Goal: Task Accomplishment & Management: Manage account settings

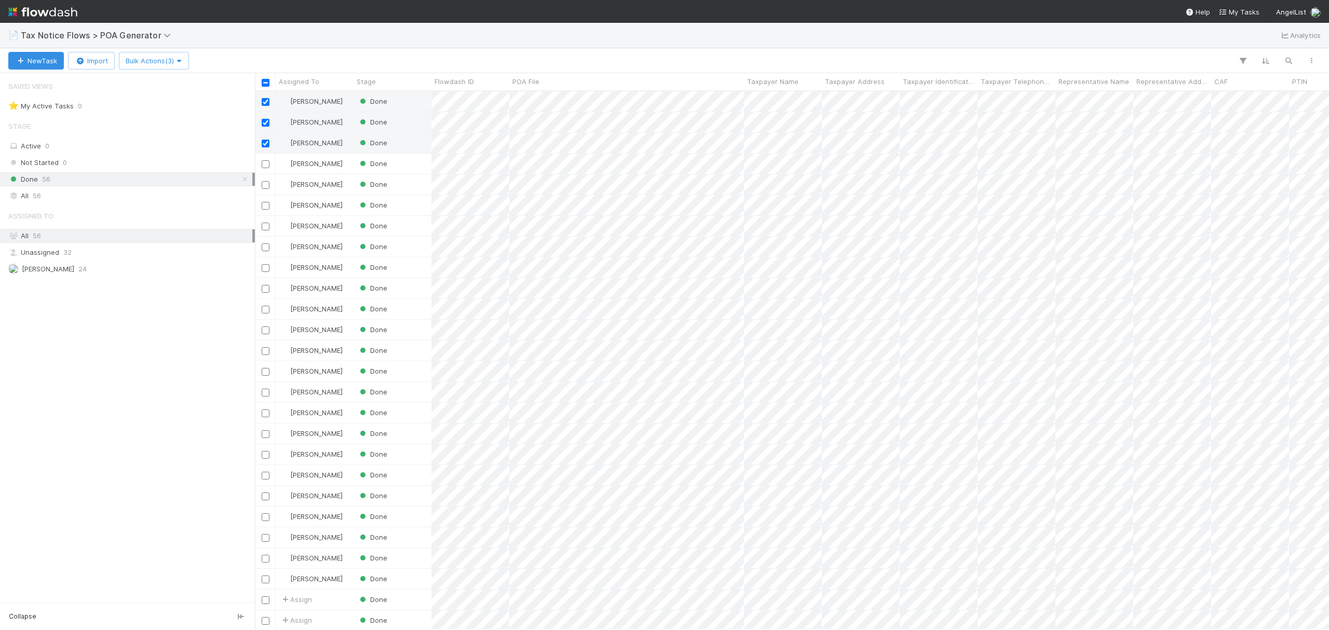
scroll to position [528, 1064]
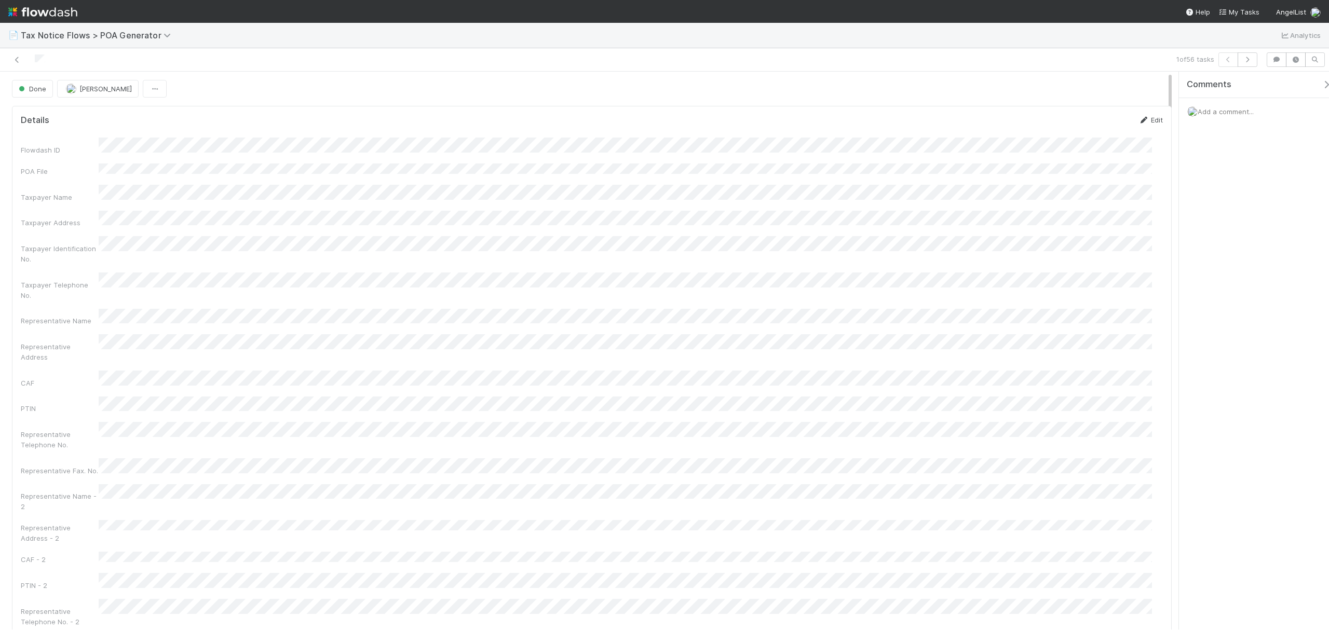
click at [1141, 120] on link "Edit" at bounding box center [1151, 120] width 24 height 8
drag, startPoint x: 1170, startPoint y: 94, endPoint x: 1172, endPoint y: 138, distance: 44.2
click at [82, 217] on div "Representative Address" at bounding box center [592, 232] width 1143 height 31
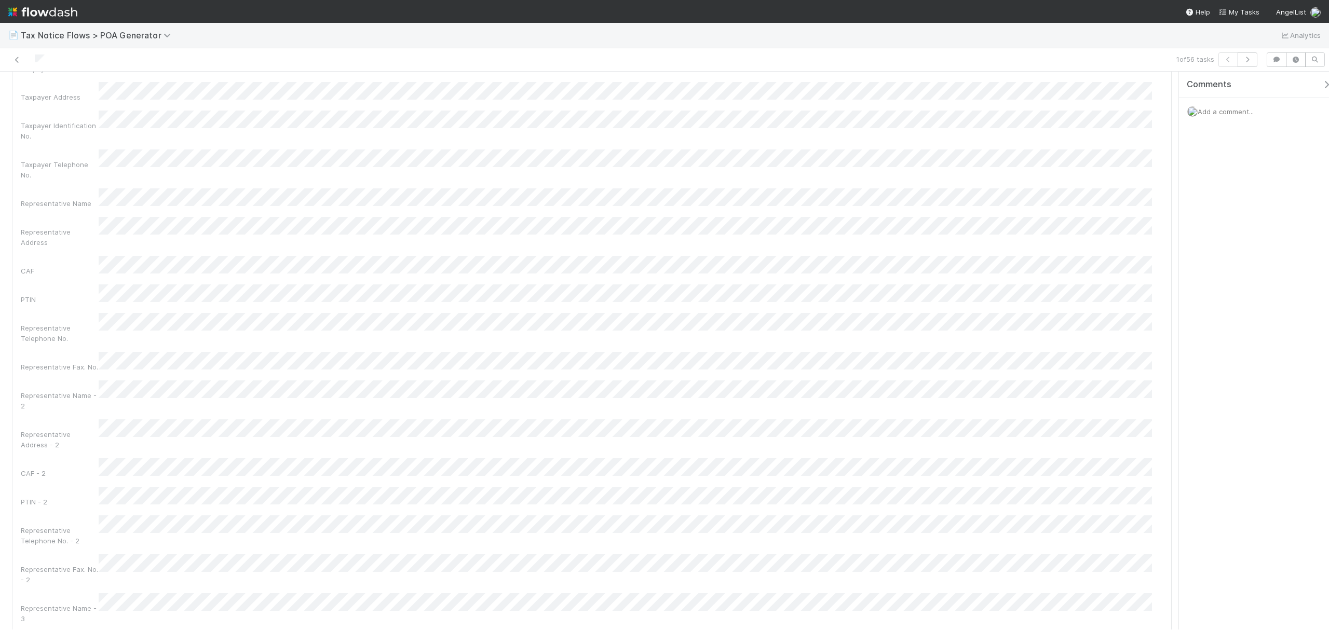
drag, startPoint x: 1171, startPoint y: 134, endPoint x: 1160, endPoint y: 57, distance: 78.1
click at [1164, 55] on div "1 of 56 tasks Done Fareeha Naim Details Save Cancel Flowdash ID POA File Taxpay…" at bounding box center [664, 339] width 1329 height 582
click at [1094, 117] on button "Save" at bounding box center [1108, 124] width 30 height 18
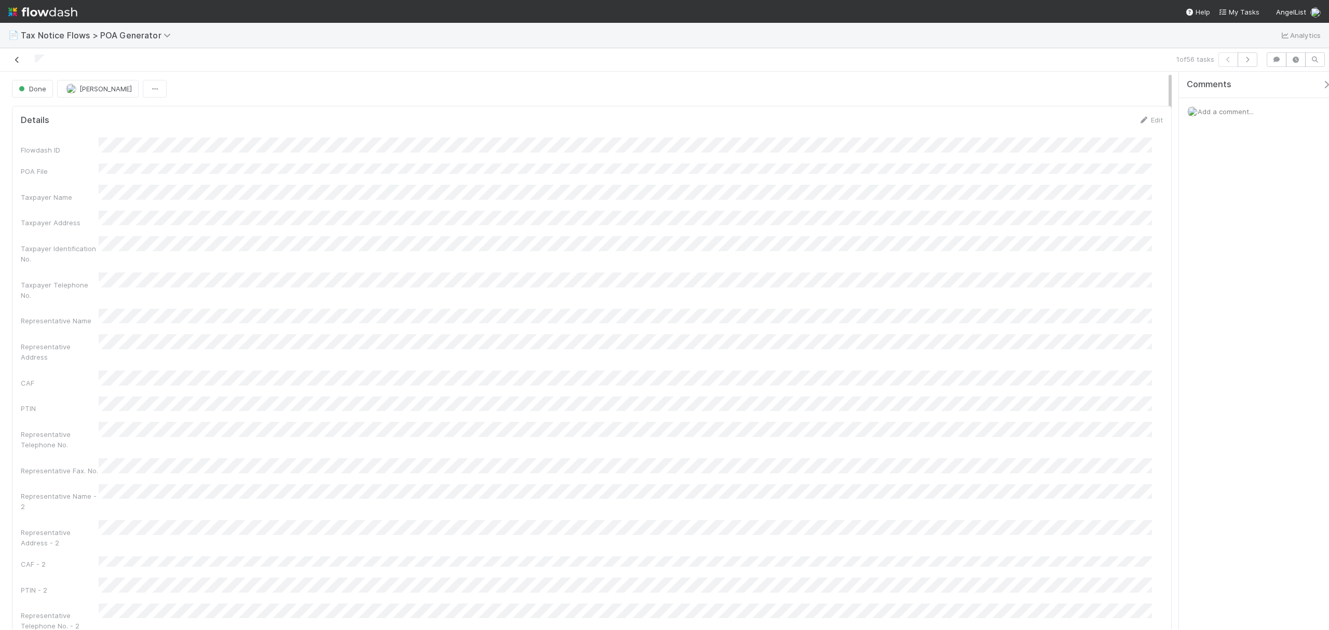
click at [15, 61] on icon at bounding box center [17, 60] width 10 height 7
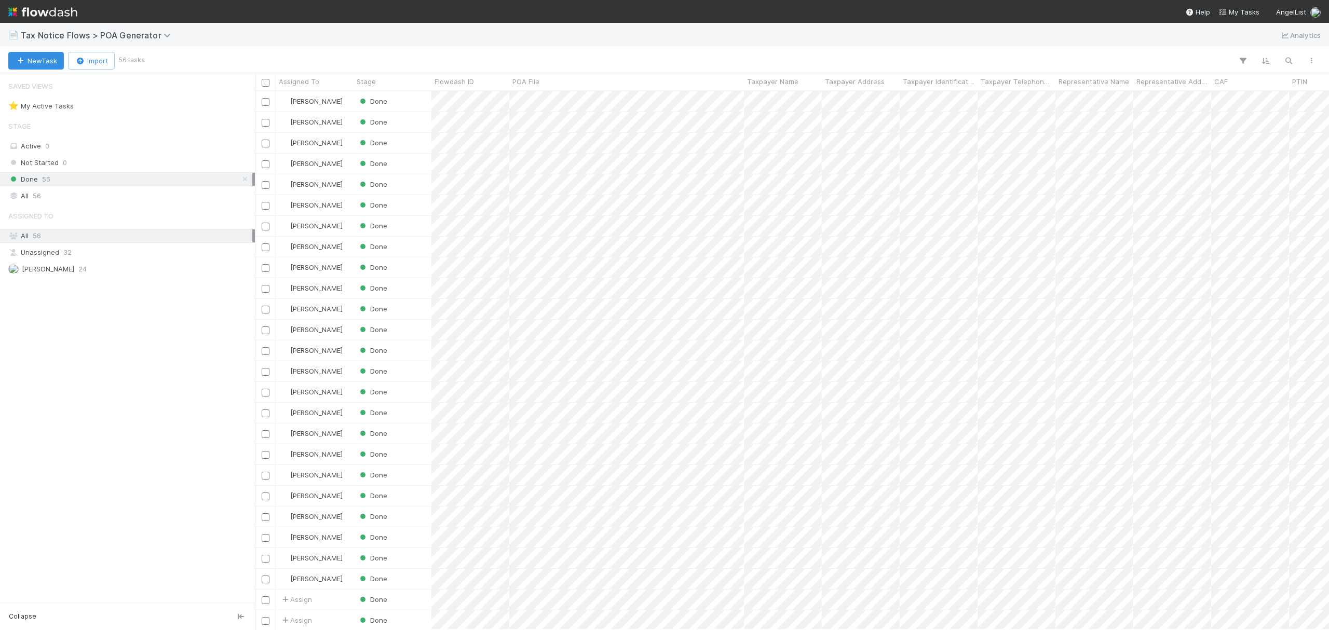
scroll to position [528, 1064]
click at [264, 104] on input "checkbox" at bounding box center [266, 102] width 8 height 8
click at [260, 124] on div at bounding box center [265, 121] width 12 height 11
click at [265, 125] on input "checkbox" at bounding box center [266, 123] width 8 height 8
click at [266, 142] on input "checkbox" at bounding box center [266, 144] width 8 height 8
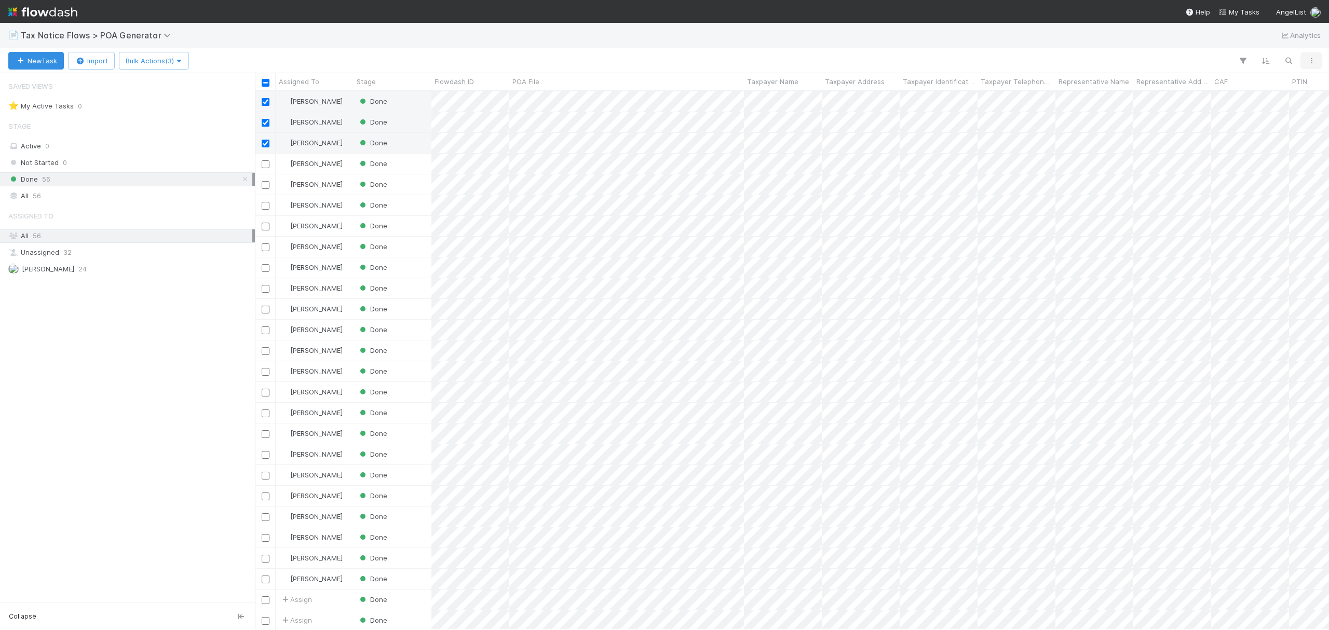
click at [1316, 61] on icon "button" at bounding box center [1312, 61] width 10 height 6
click at [187, 61] on div "View as list Comments Export view to CSV Export files" at bounding box center [664, 315] width 1329 height 630
click at [184, 61] on icon "button" at bounding box center [179, 61] width 10 height 7
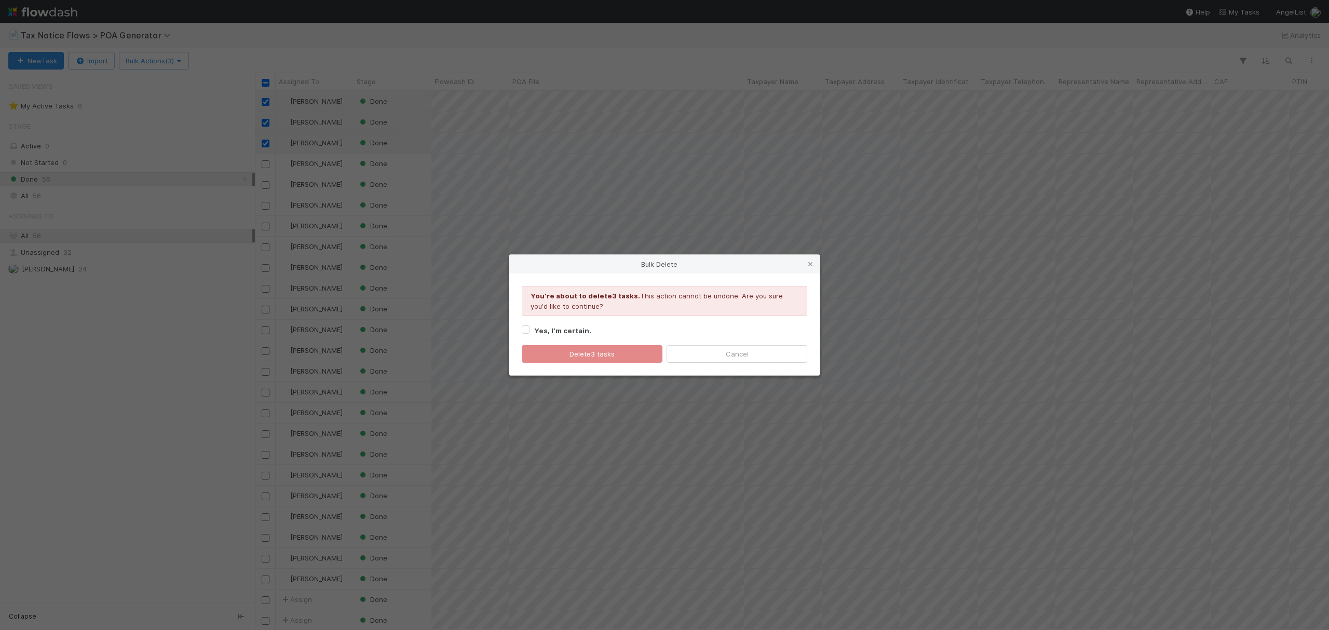
click at [534, 329] on label "Yes, I’m certain." at bounding box center [562, 331] width 57 height 12
click at [524, 329] on input "Yes, I’m certain." at bounding box center [526, 329] width 8 height 9
checkbox input "true"
click at [810, 263] on icon at bounding box center [810, 264] width 10 height 7
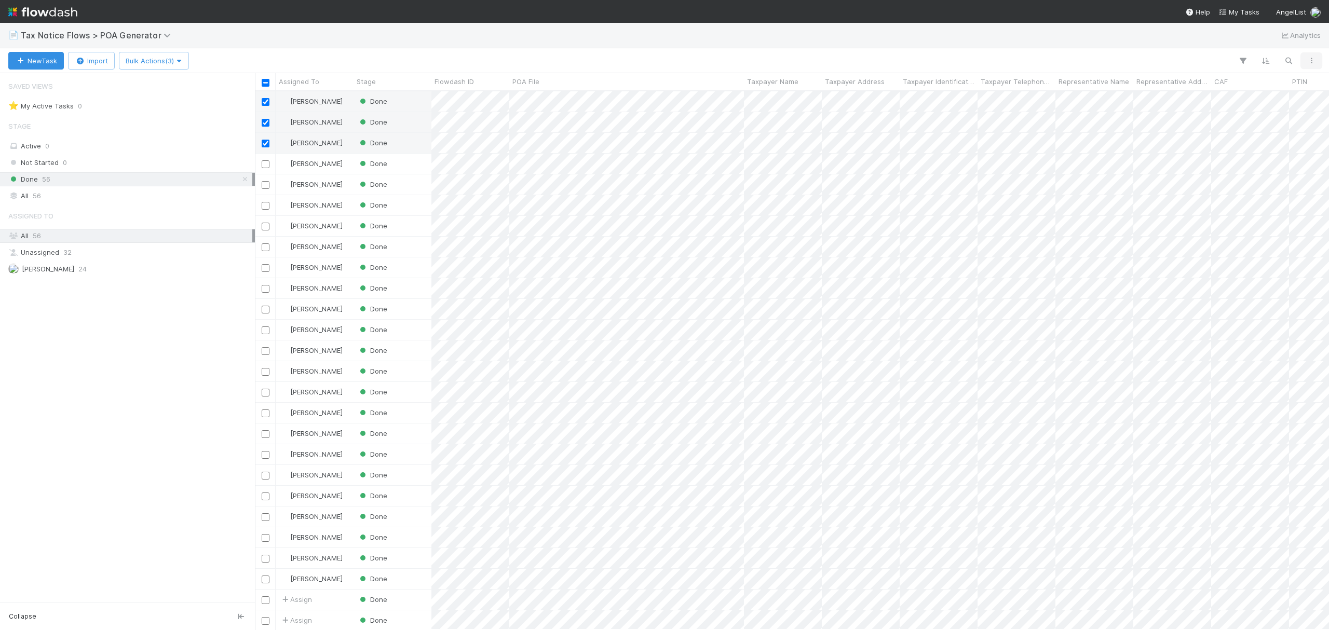
click at [1318, 60] on button "button" at bounding box center [1311, 61] width 19 height 14
click at [786, 57] on div "View as list Comments Export view to CSV Export files" at bounding box center [664, 315] width 1329 height 630
click at [184, 63] on icon "button" at bounding box center [179, 61] width 10 height 7
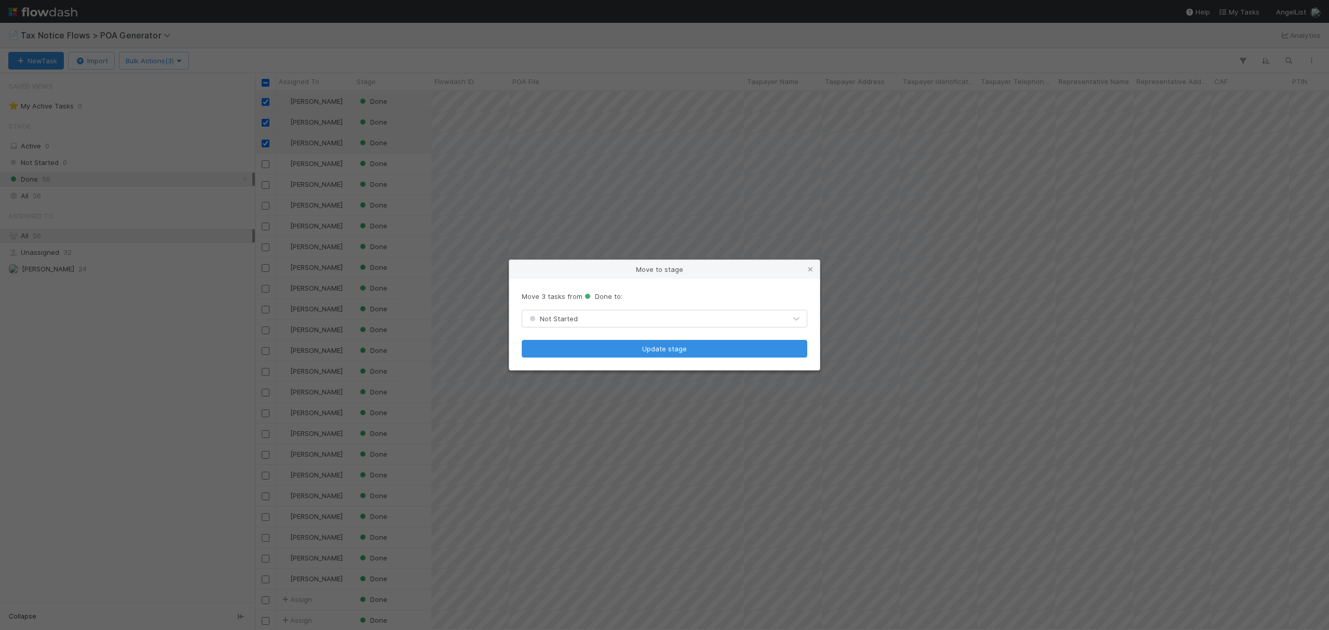
click at [678, 315] on div "Not Started" at bounding box center [654, 319] width 264 height 17
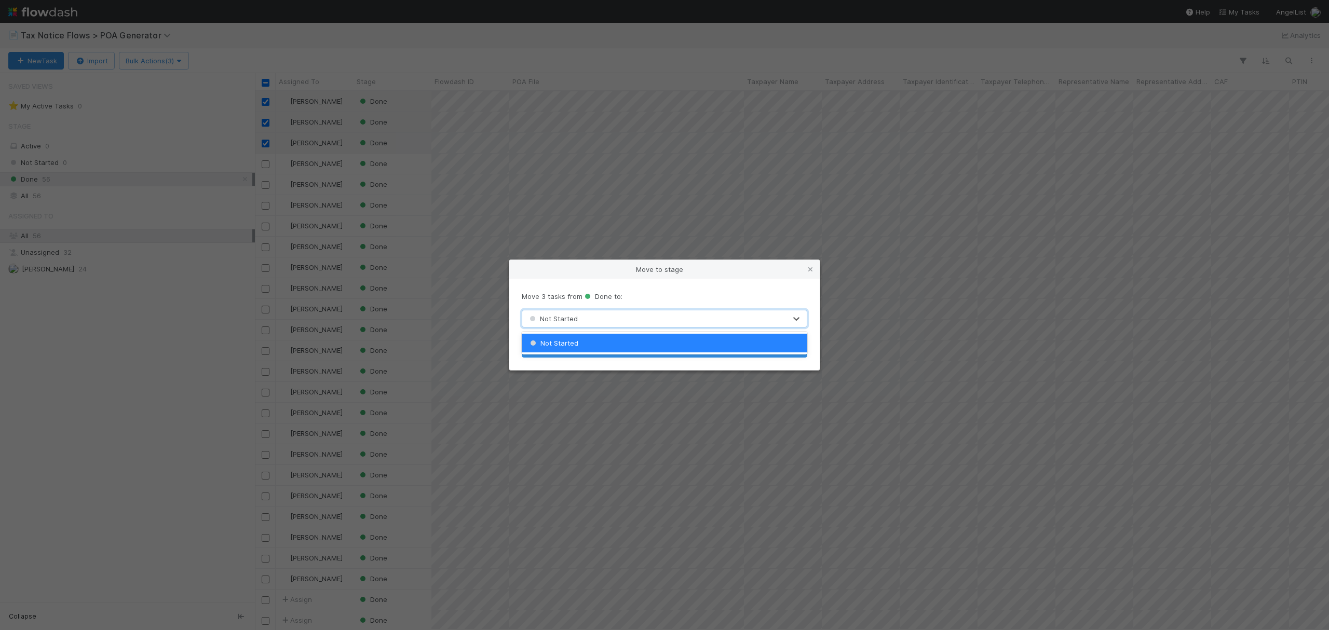
click at [593, 347] on div "Not Started" at bounding box center [664, 343] width 285 height 19
click at [597, 348] on button "Update stage" at bounding box center [665, 349] width 286 height 18
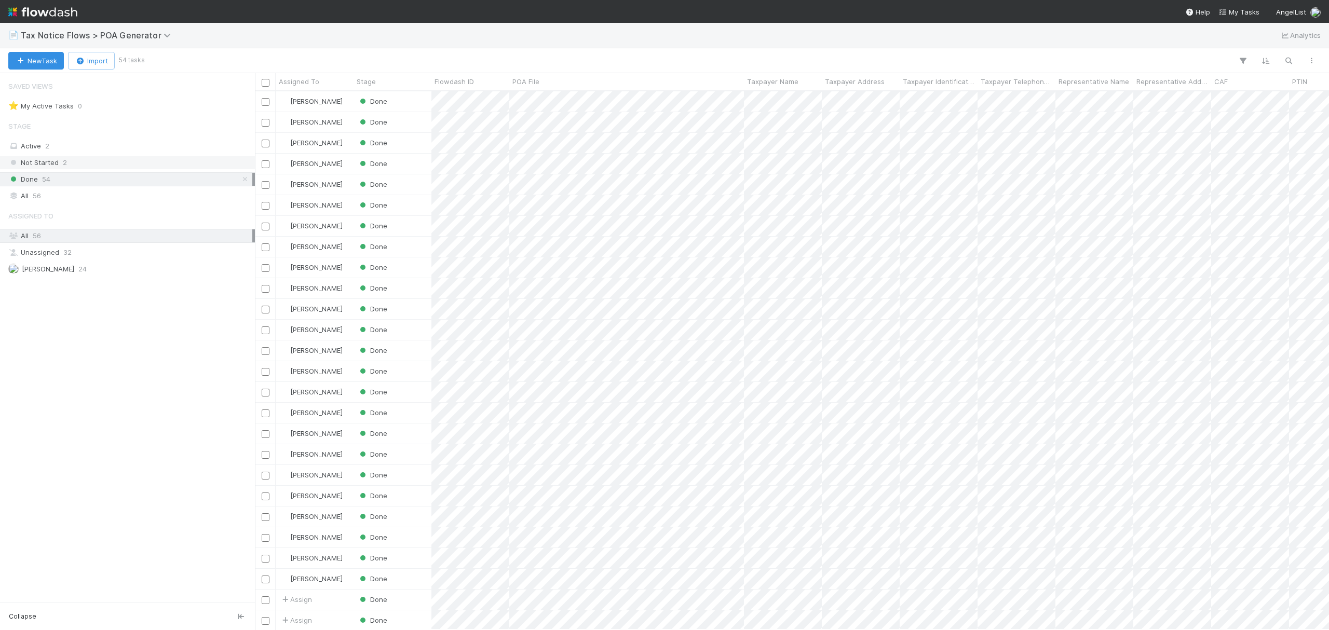
click at [99, 161] on div "Not Started 2" at bounding box center [130, 162] width 244 height 13
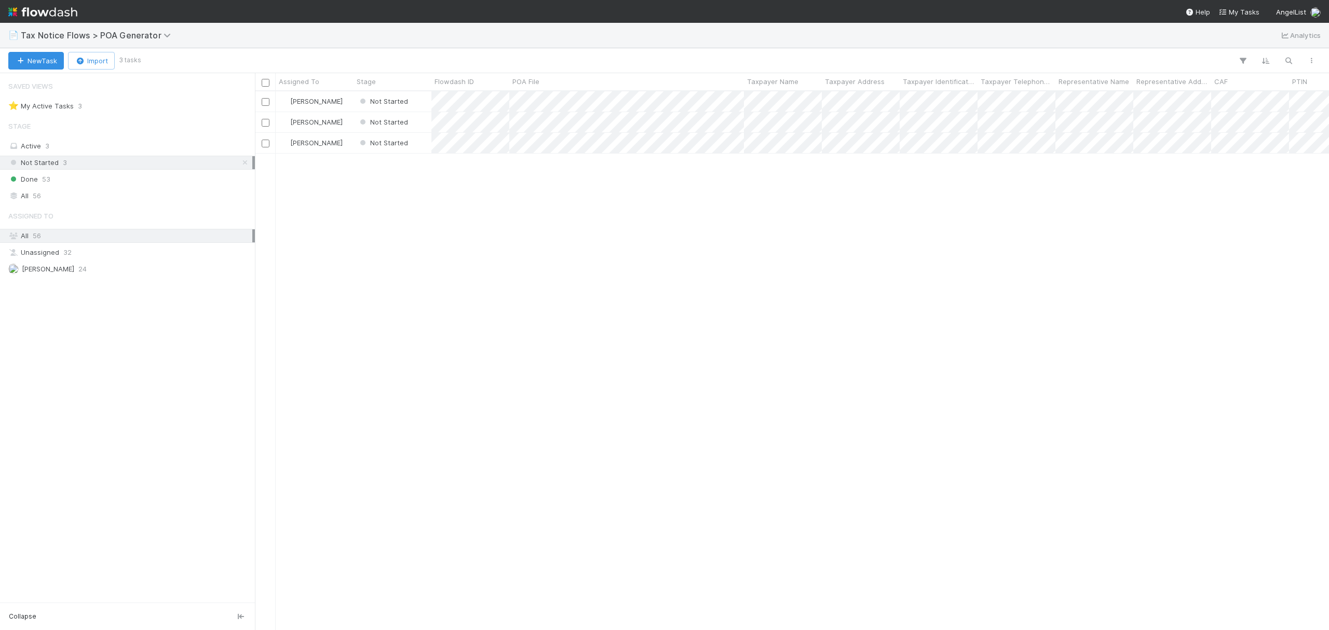
scroll to position [528, 1064]
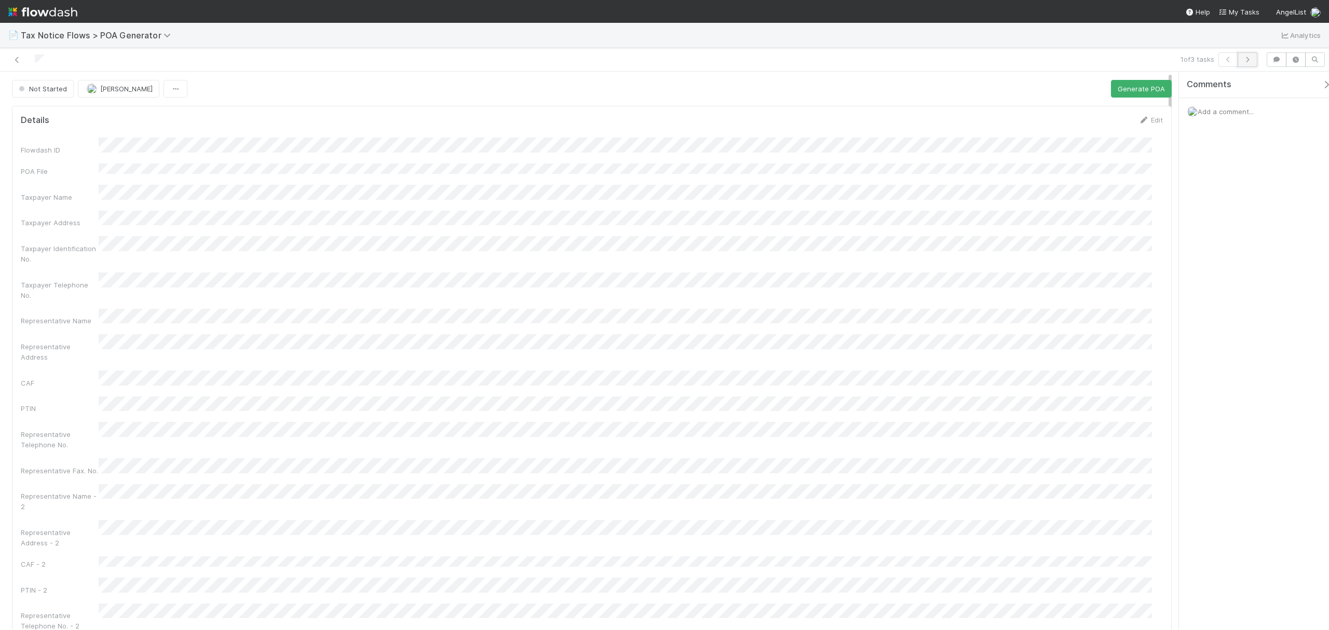
click at [1246, 63] on button "button" at bounding box center [1248, 59] width 20 height 15
click at [1144, 119] on link "Edit" at bounding box center [1151, 120] width 24 height 8
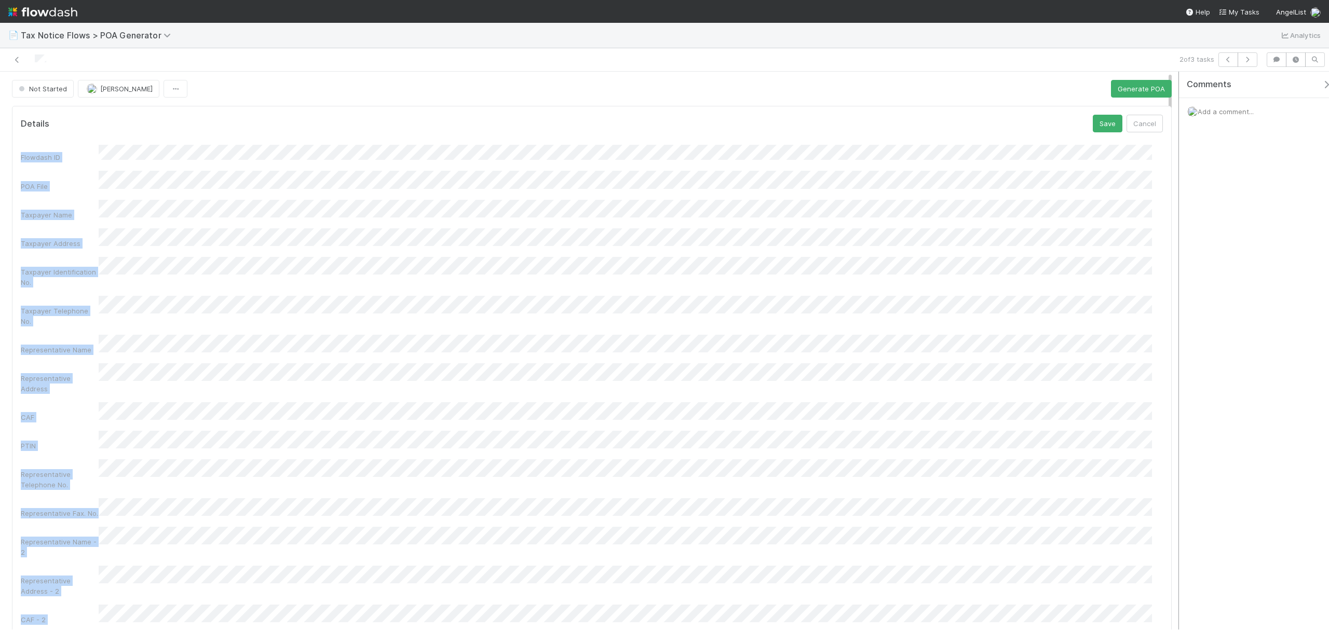
drag, startPoint x: 1172, startPoint y: 124, endPoint x: 1176, endPoint y: 198, distance: 74.9
click at [1176, 198] on div "Not Started Fareeha Naim Generate POA Details Save Cancel Flowdash ID POA File …" at bounding box center [664, 351] width 1329 height 558
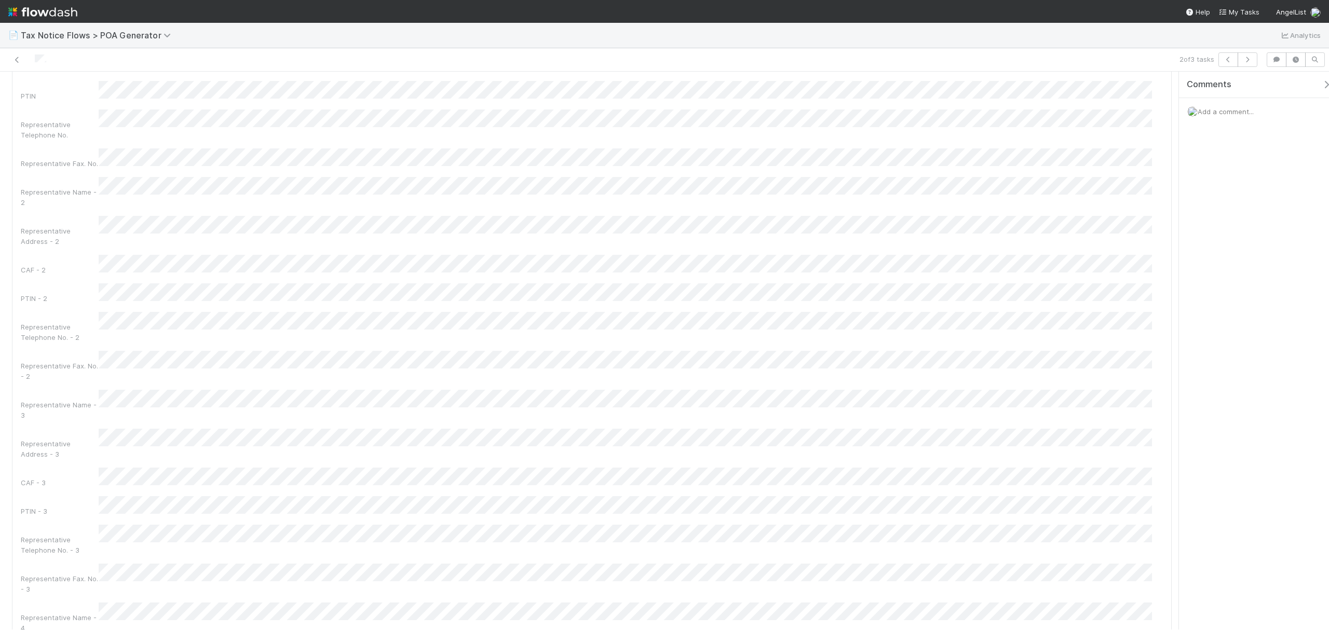
drag, startPoint x: 1170, startPoint y: 157, endPoint x: 554, endPoint y: 303, distance: 633.6
drag, startPoint x: 1170, startPoint y: 229, endPoint x: 1156, endPoint y: 102, distance: 127.4
click at [1097, 125] on button "Save" at bounding box center [1108, 124] width 30 height 18
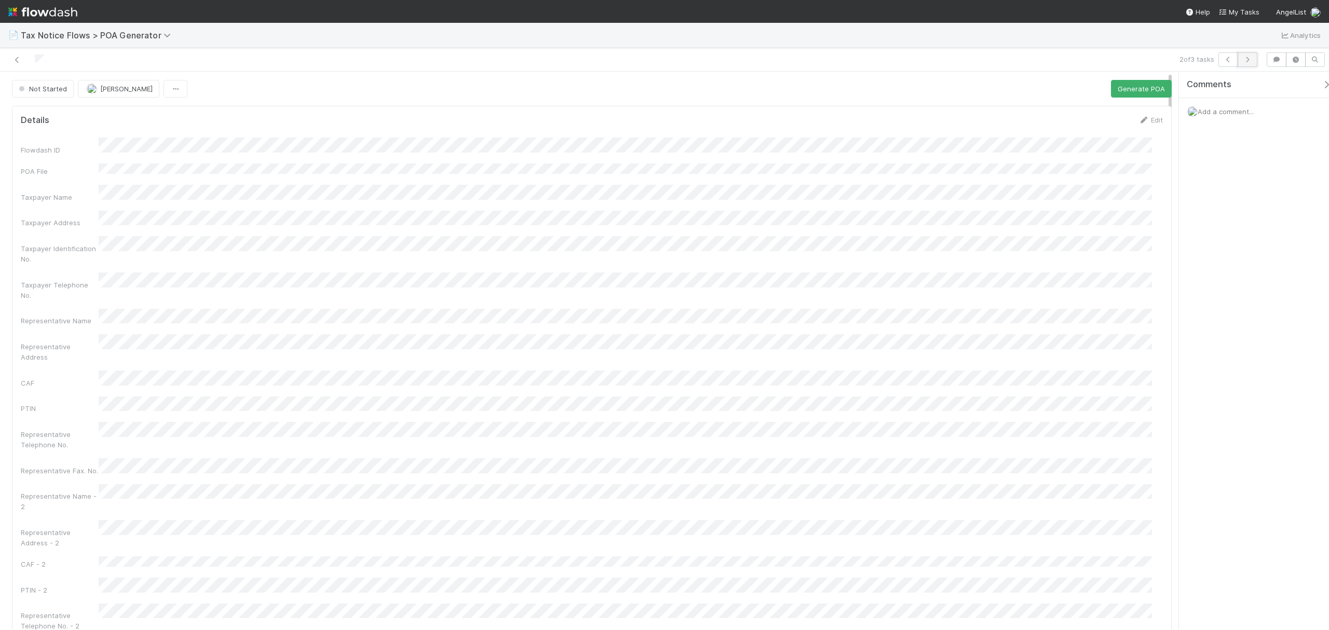
click at [1249, 61] on icon "button" at bounding box center [1248, 60] width 10 height 6
click at [1139, 123] on icon at bounding box center [1144, 120] width 10 height 7
drag, startPoint x: 1171, startPoint y: 121, endPoint x: 1163, endPoint y: 173, distance: 52.4
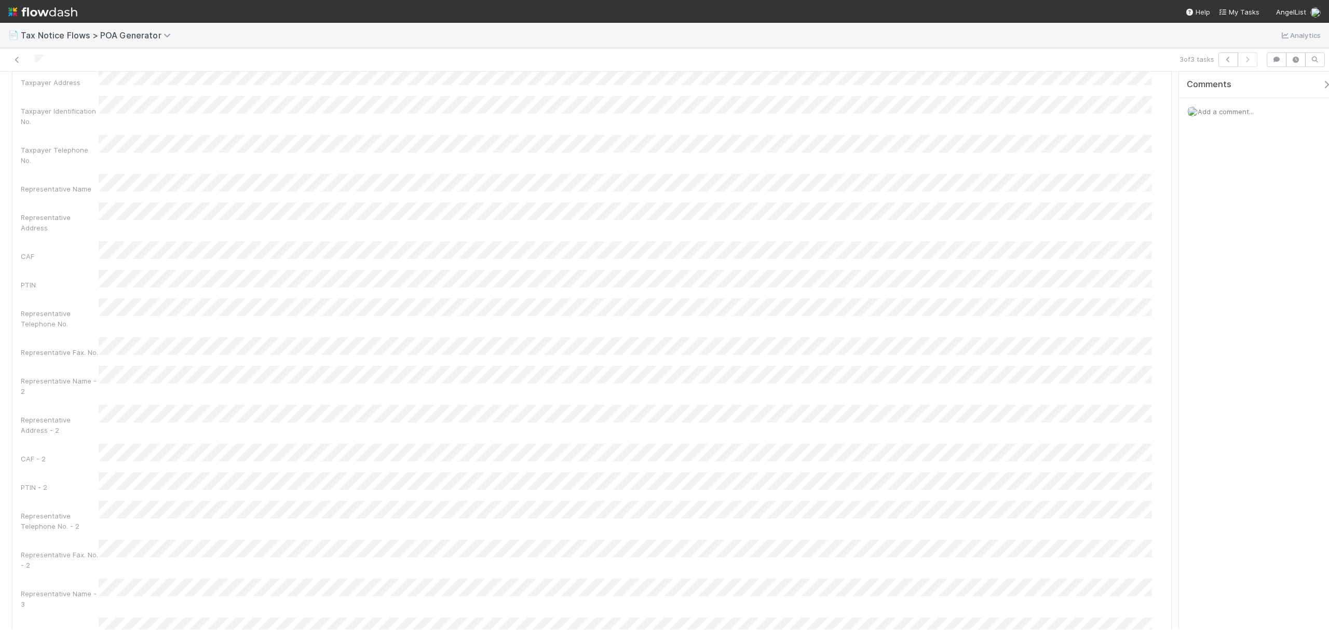
drag, startPoint x: 1168, startPoint y: 146, endPoint x: 1168, endPoint y: 152, distance: 5.7
drag, startPoint x: 1170, startPoint y: 152, endPoint x: 1156, endPoint y: 25, distance: 127.0
click at [1156, 25] on div "📄 Tax Notice Flows > POA Generator Analytics 3 of 3 tasks Not Started Fareeha N…" at bounding box center [664, 327] width 1329 height 608
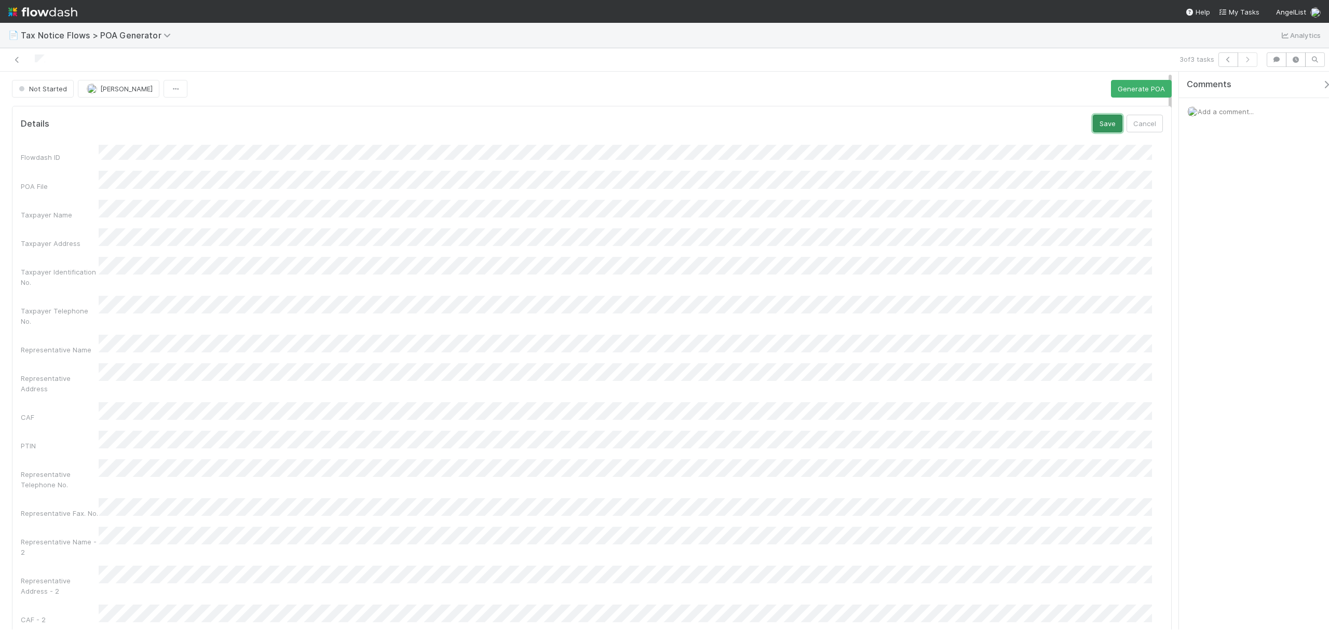
click at [1097, 117] on button "Save" at bounding box center [1108, 124] width 30 height 18
click at [18, 60] on icon at bounding box center [17, 60] width 10 height 7
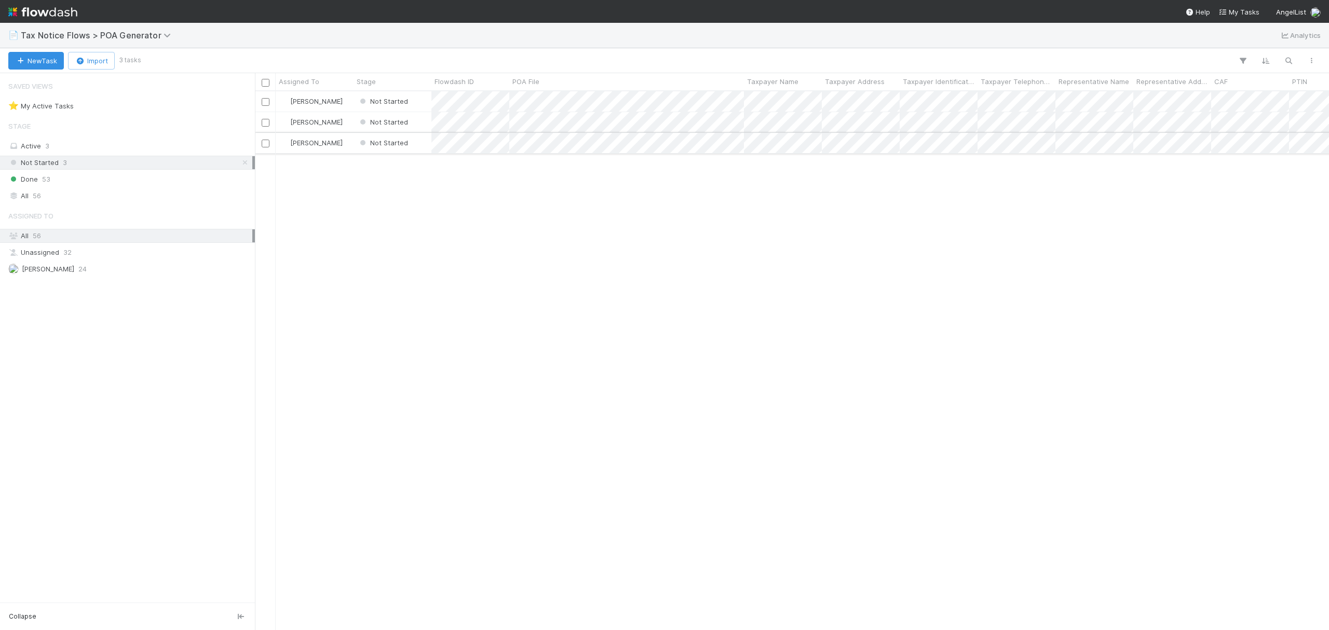
scroll to position [528, 1064]
click at [266, 104] on input "checkbox" at bounding box center [266, 102] width 8 height 8
click at [264, 82] on input "checkbox" at bounding box center [266, 83] width 8 height 8
click at [165, 60] on span "Bulk Actions (3)" at bounding box center [154, 61] width 57 height 8
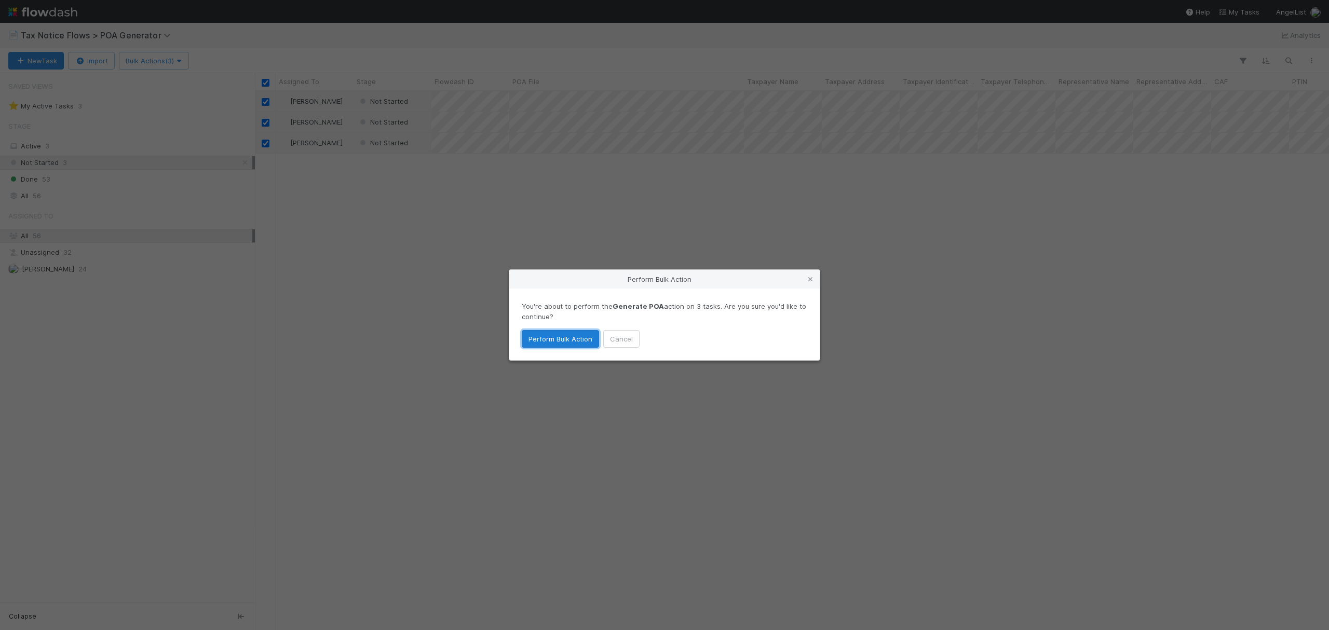
click at [572, 344] on button "Perform Bulk Action" at bounding box center [560, 339] width 77 height 18
checkbox input "false"
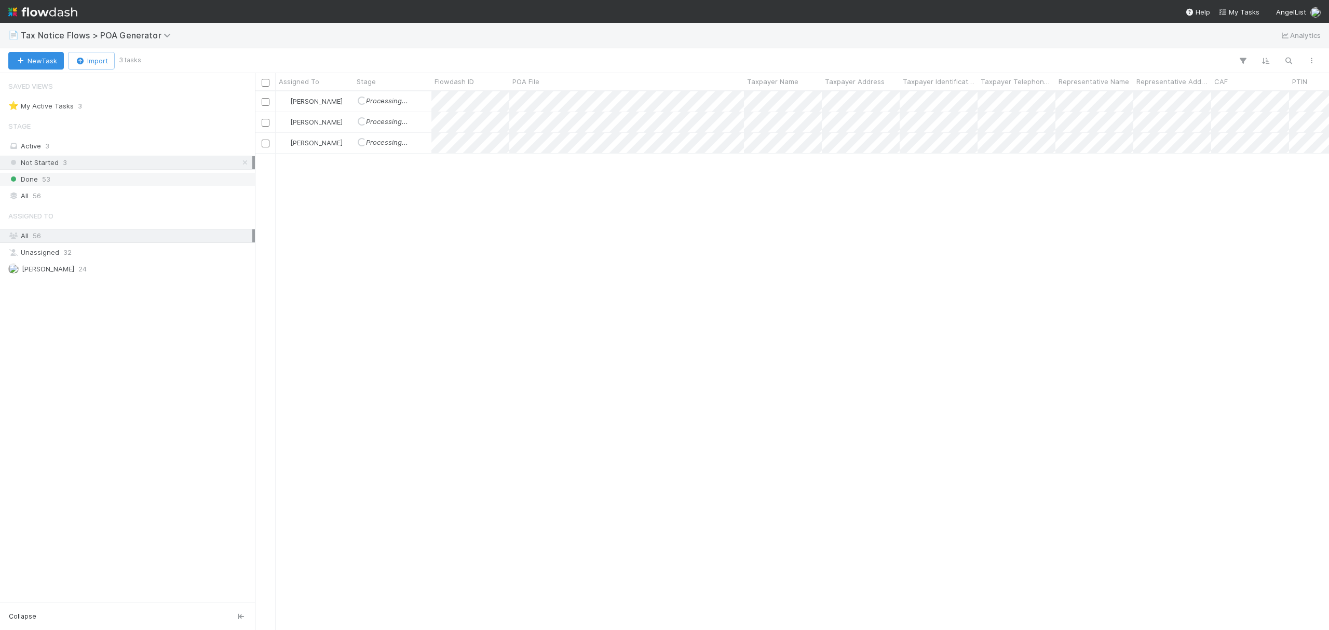
click at [66, 183] on div "Done 53" at bounding box center [130, 179] width 244 height 13
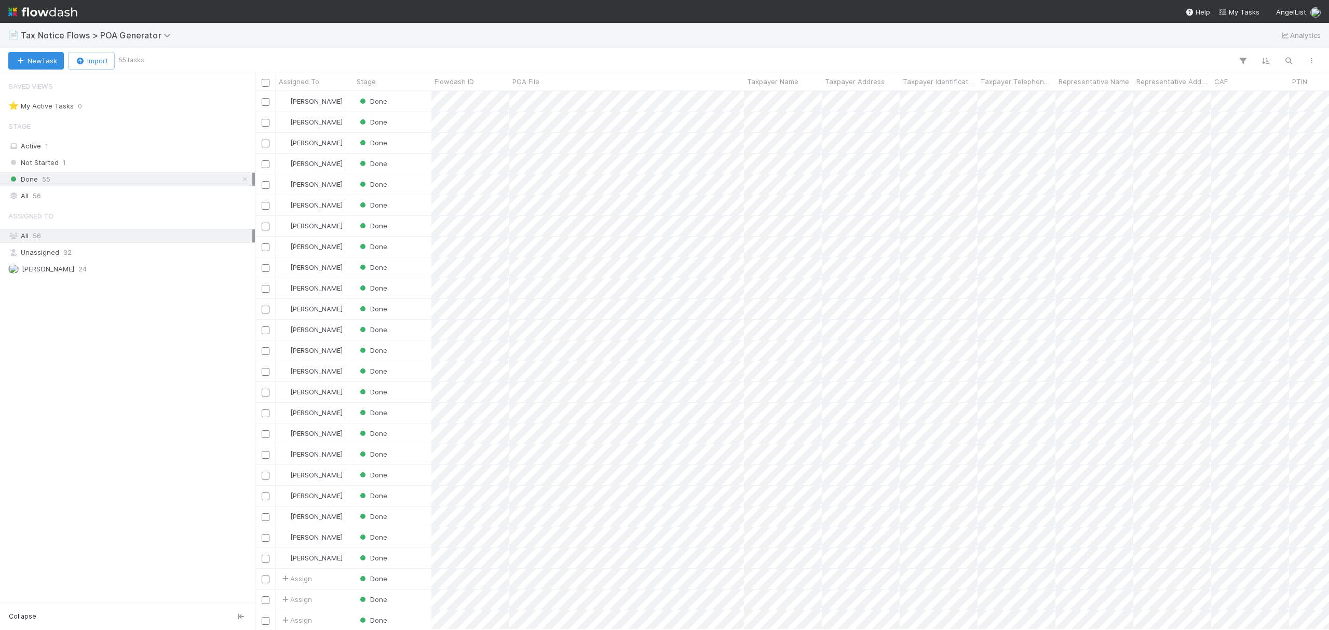
scroll to position [528, 1064]
click at [107, 159] on div "Not Started 1" at bounding box center [130, 162] width 244 height 13
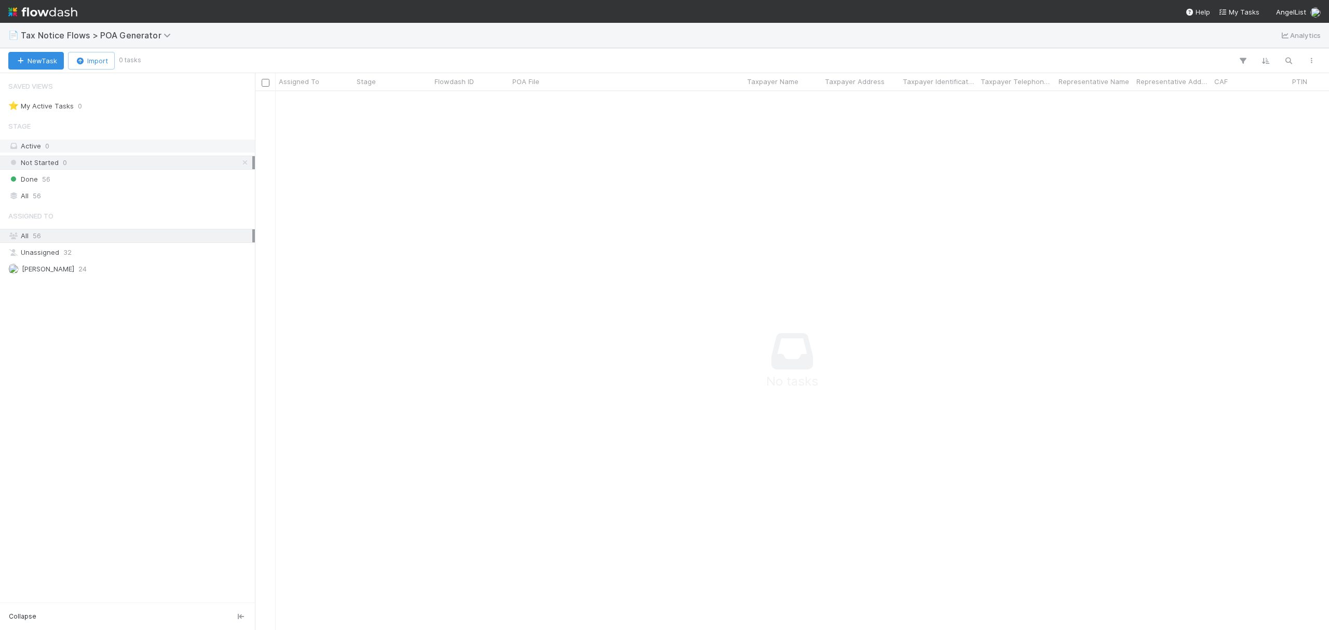
scroll to position [518, 1054]
click at [86, 183] on div "Done 56" at bounding box center [130, 179] width 244 height 13
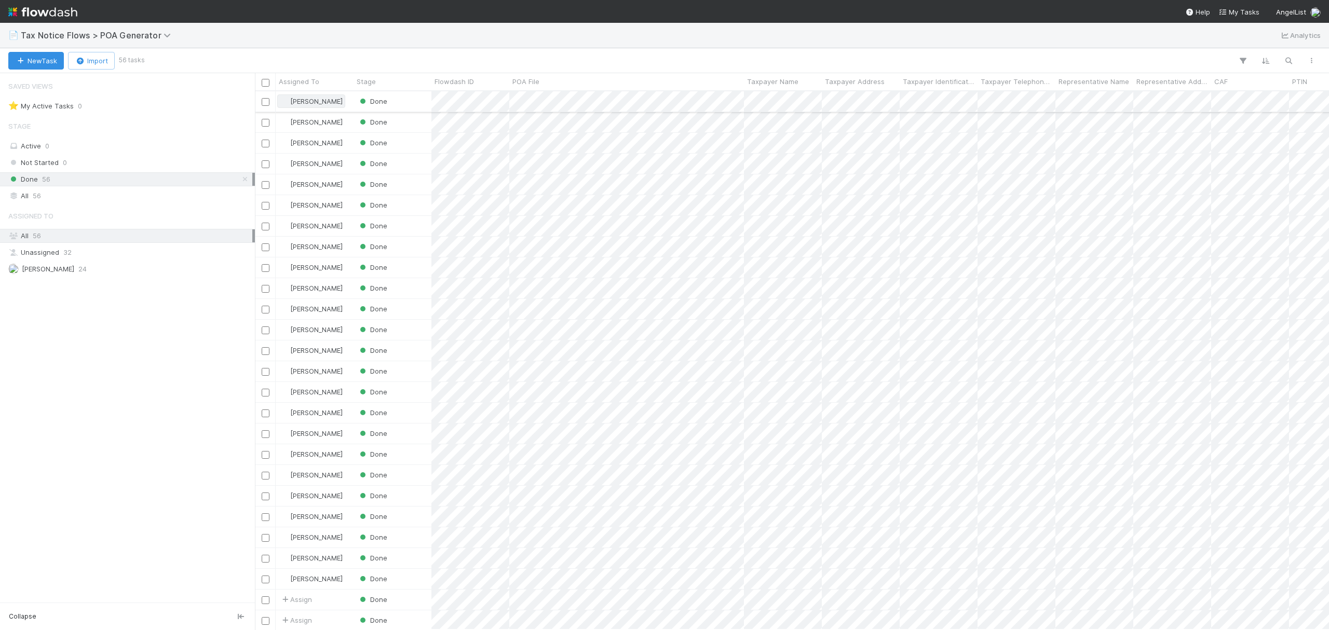
scroll to position [528, 1064]
click at [264, 102] on input "checkbox" at bounding box center [266, 102] width 8 height 8
click at [268, 125] on input "checkbox" at bounding box center [266, 123] width 8 height 8
click at [266, 144] on input "checkbox" at bounding box center [266, 144] width 8 height 8
click at [1309, 59] on icon "button" at bounding box center [1312, 61] width 10 height 6
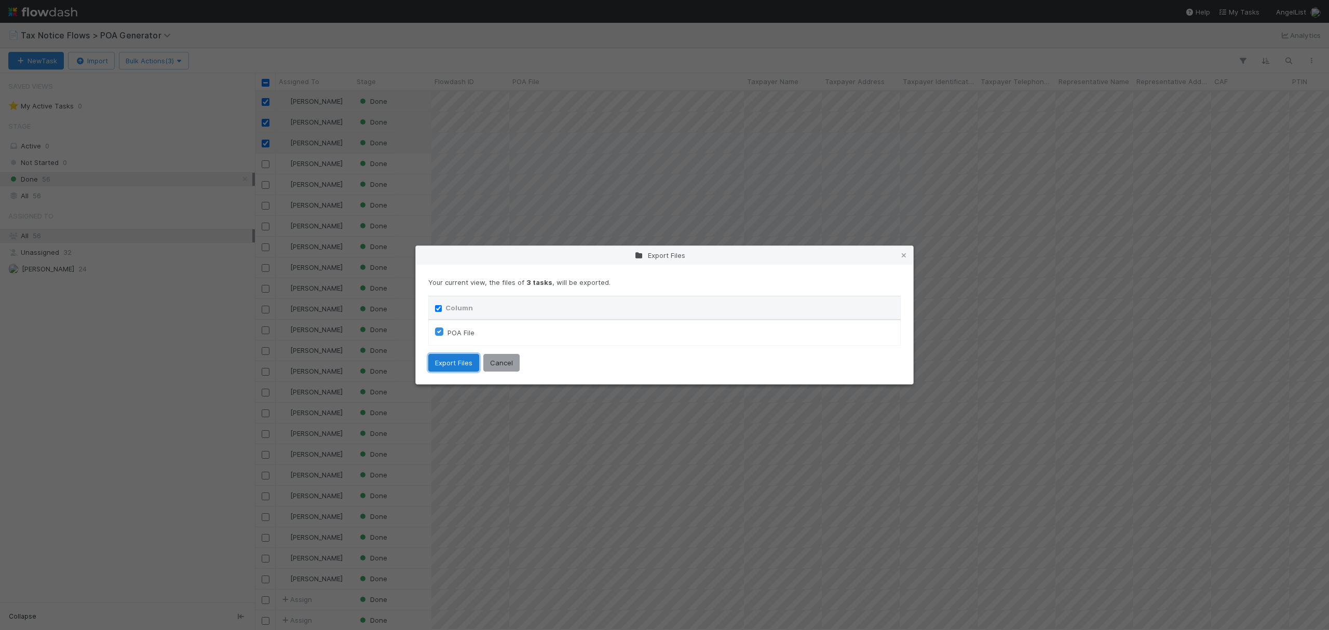
click at [461, 359] on button "Export Files" at bounding box center [453, 363] width 51 height 18
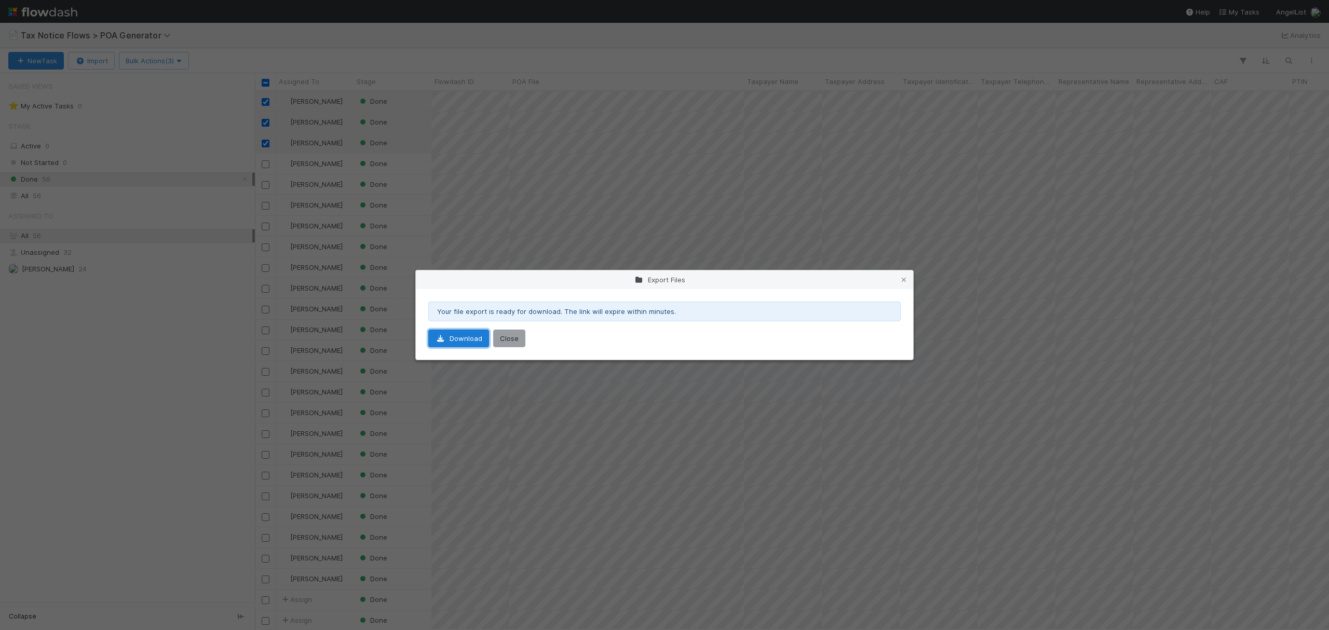
click at [466, 340] on link "Download" at bounding box center [458, 339] width 61 height 18
click at [907, 279] on icon at bounding box center [904, 280] width 10 height 7
